Goal: Task Accomplishment & Management: Complete application form

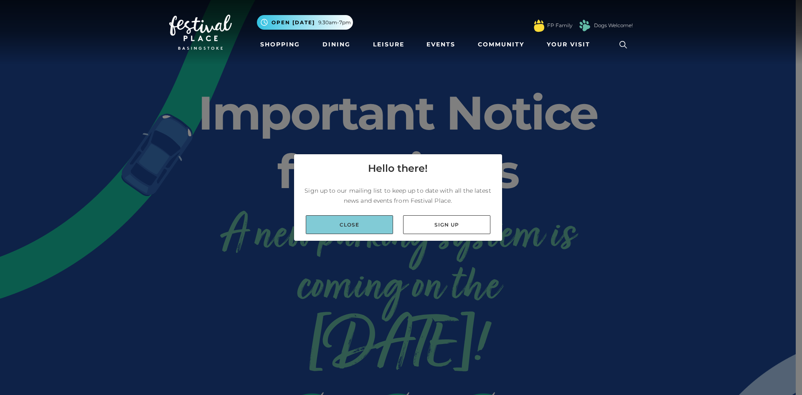
click at [338, 225] on link "Close" at bounding box center [349, 224] width 87 height 19
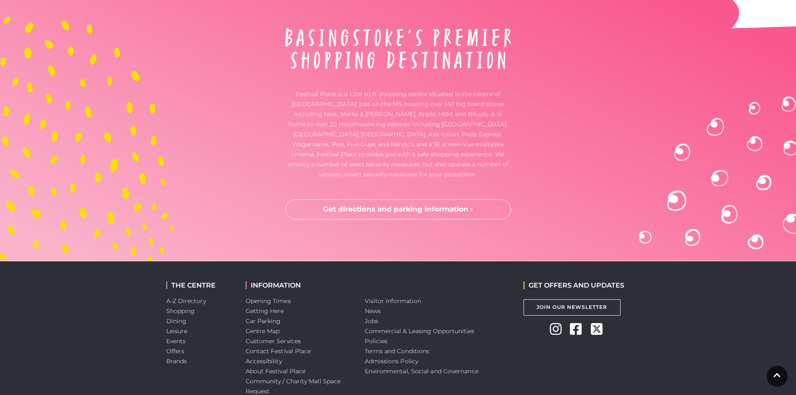
scroll to position [2173, 0]
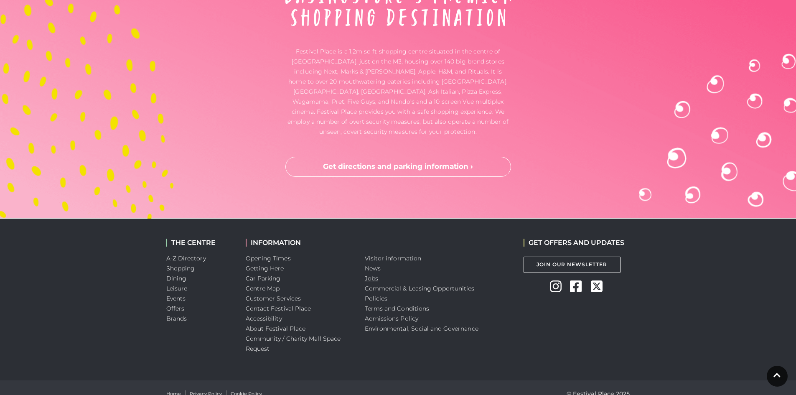
click at [374, 280] on link "Jobs" at bounding box center [371, 279] width 13 height 8
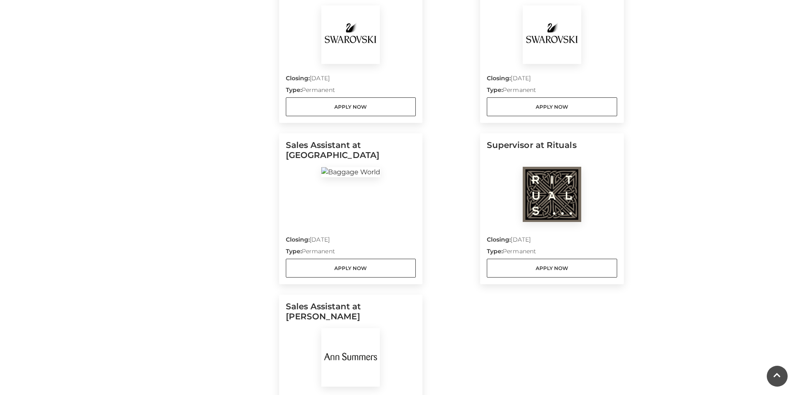
scroll to position [669, 0]
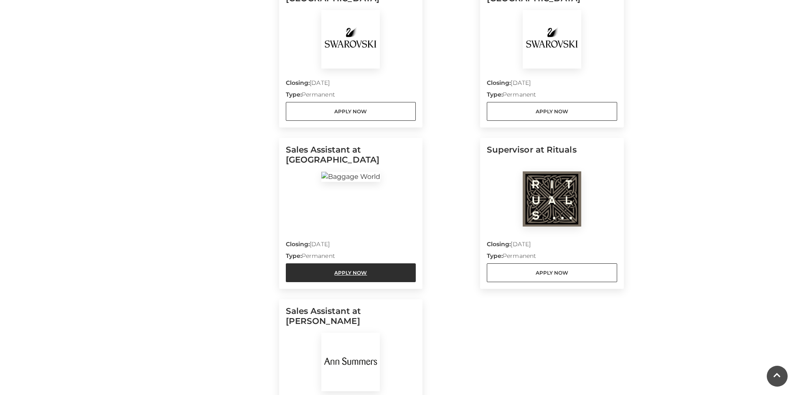
click at [353, 279] on link "Apply Now" at bounding box center [351, 272] width 130 height 19
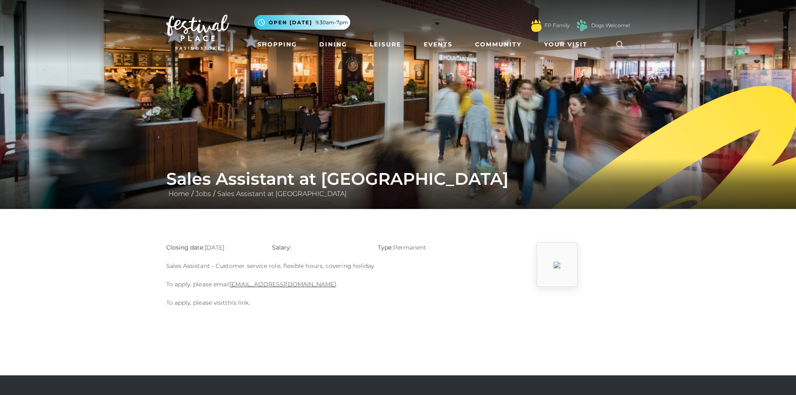
click at [246, 303] on link "this link" at bounding box center [236, 303] width 23 height 8
click at [298, 286] on link "[EMAIL_ADDRESS][DOMAIN_NAME]" at bounding box center [283, 284] width 106 height 8
drag, startPoint x: 272, startPoint y: 289, endPoint x: 269, endPoint y: 283, distance: 7.3
click at [272, 289] on p "To apply, please email Charbel@baggagefactory.co.uk ." at bounding box center [318, 284] width 305 height 10
click at [269, 282] on link "Charbel@baggagefactory.co.uk" at bounding box center [283, 284] width 106 height 8
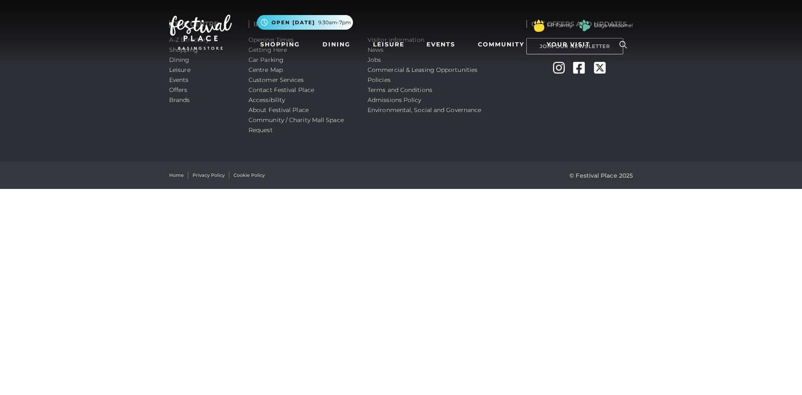
drag, startPoint x: 142, startPoint y: 183, endPoint x: 129, endPoint y: 175, distance: 14.6
click at [167, 189] on html "Skip to Navigation Skip to Content Toggle navigation .st5{fill:none;stroke:#FFF…" at bounding box center [401, 94] width 802 height 189
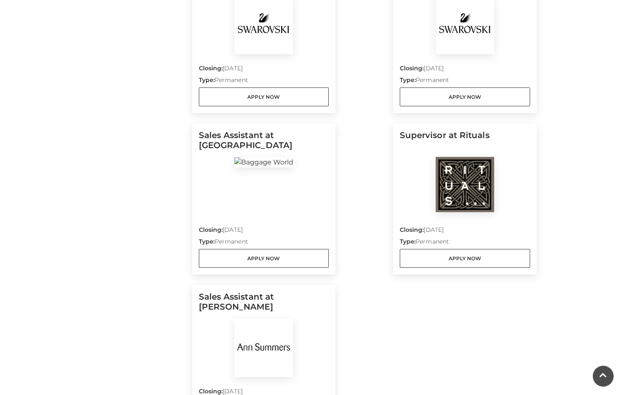
scroll to position [627, 0]
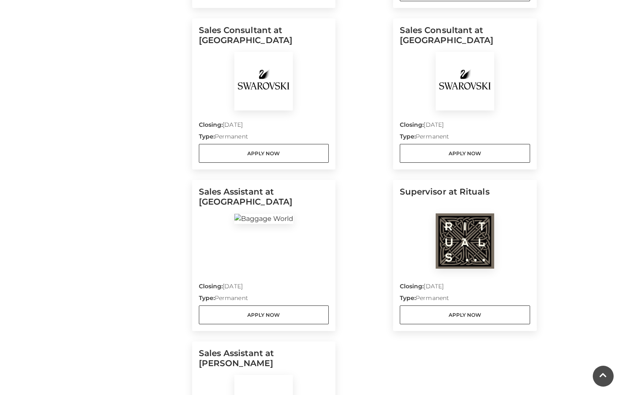
click at [486, 93] on img at bounding box center [465, 81] width 59 height 59
click at [484, 151] on link "Apply Now" at bounding box center [465, 153] width 130 height 19
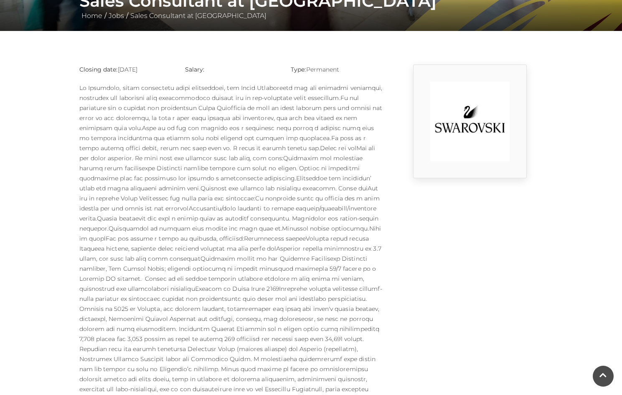
scroll to position [167, 0]
